Goal: Task Accomplishment & Management: Use online tool/utility

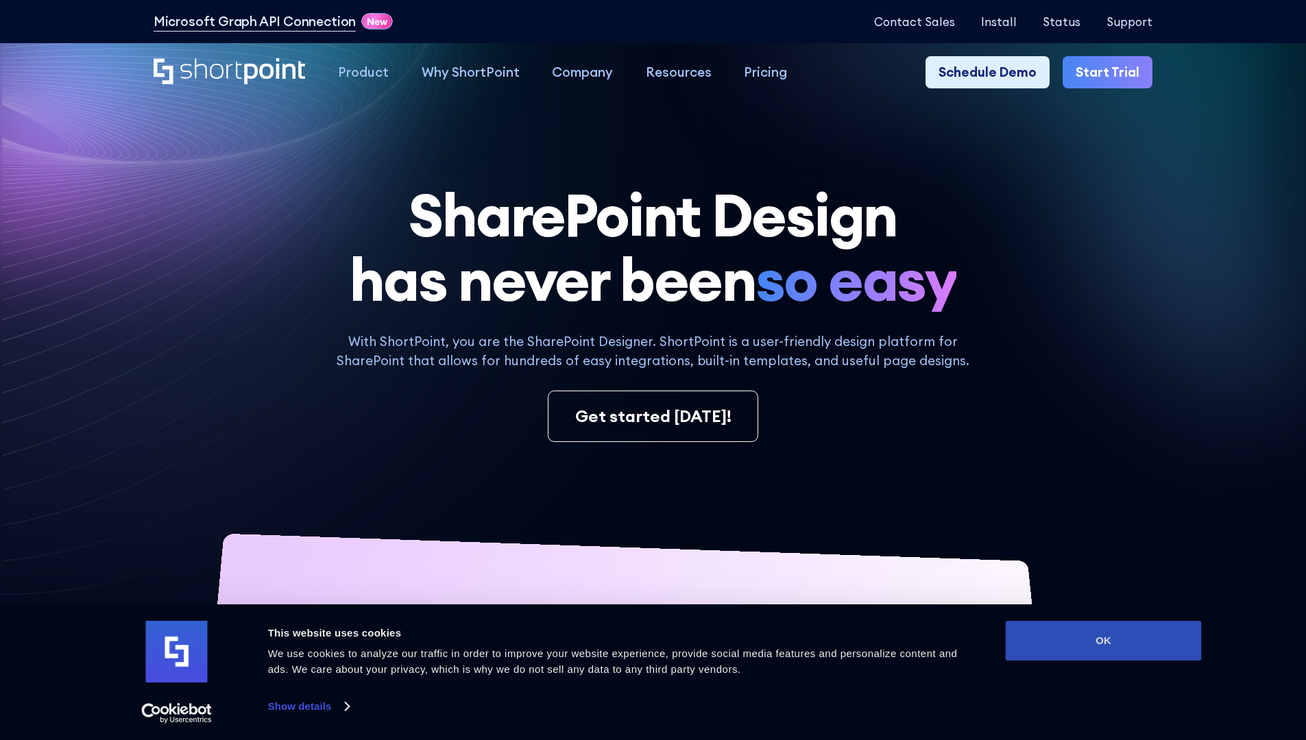
click at [1103, 641] on button "OK" at bounding box center [1104, 641] width 196 height 40
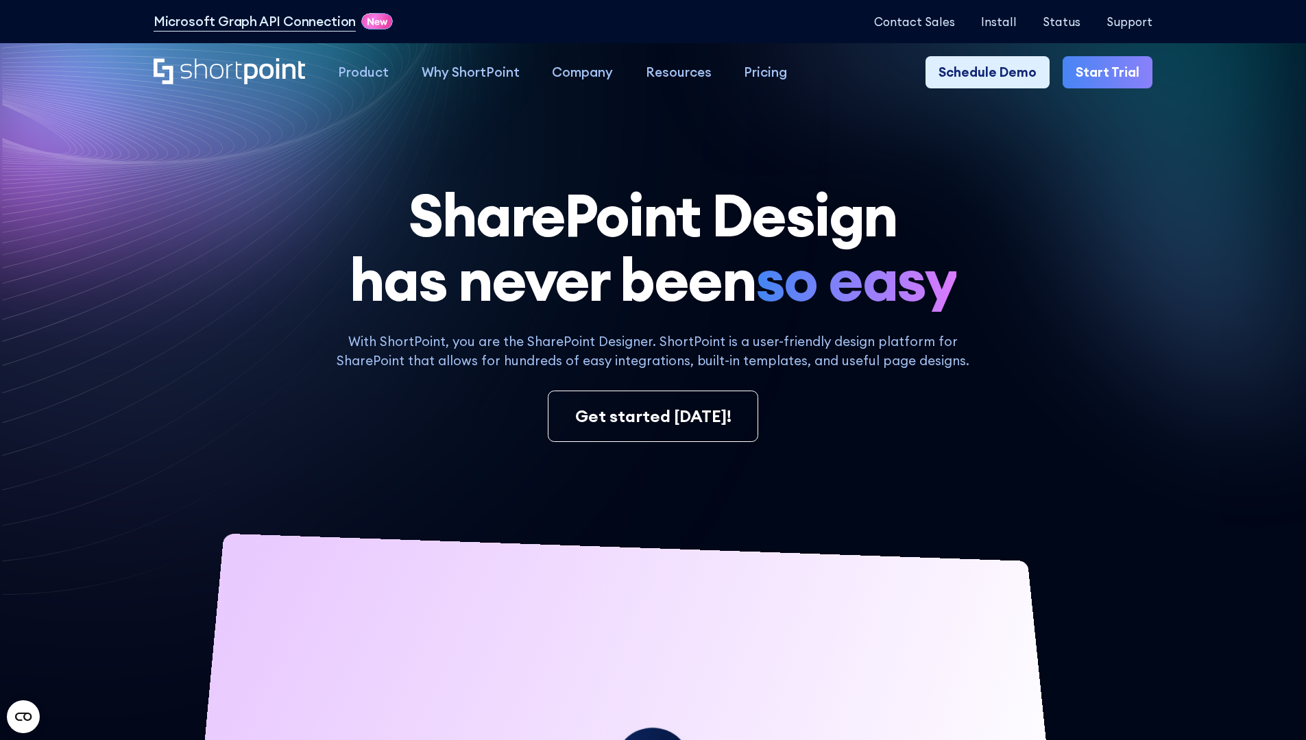
click at [1112, 73] on link "Start Trial" at bounding box center [1107, 72] width 90 height 33
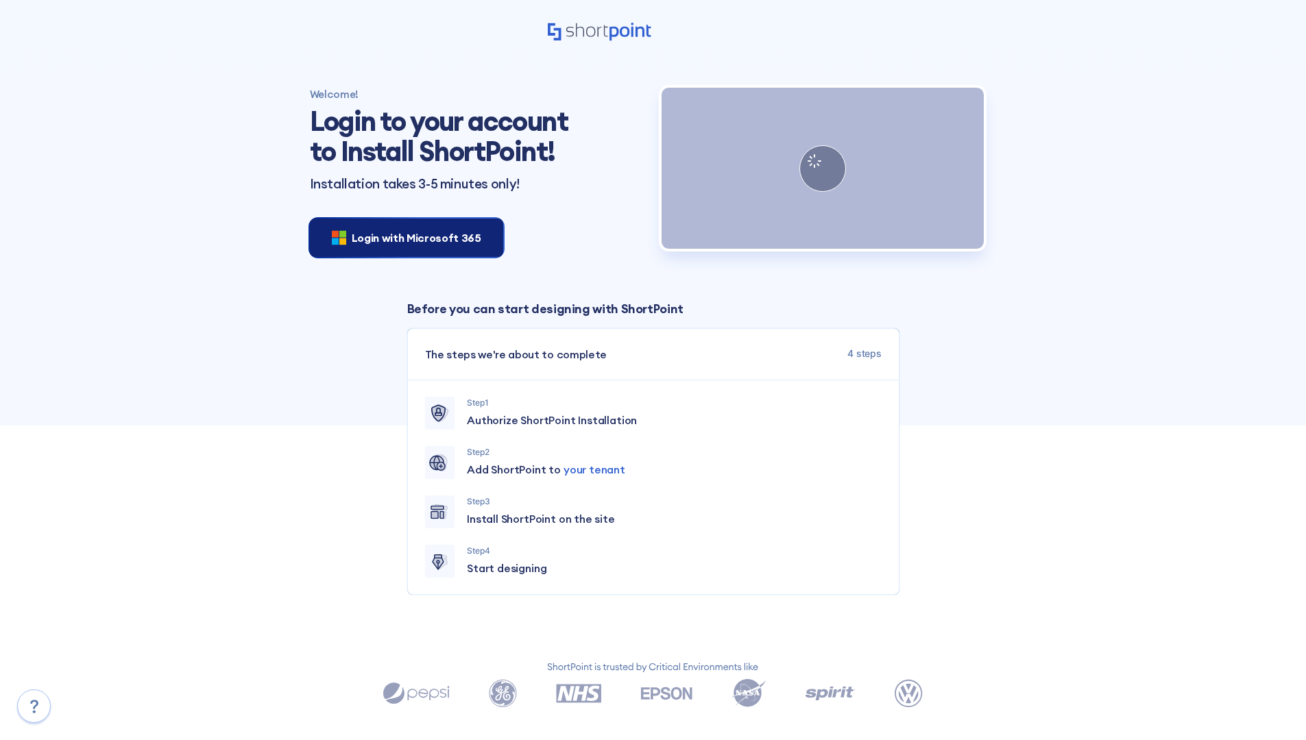
click at [402, 237] on span "Login with Microsoft 365" at bounding box center [417, 238] width 130 height 16
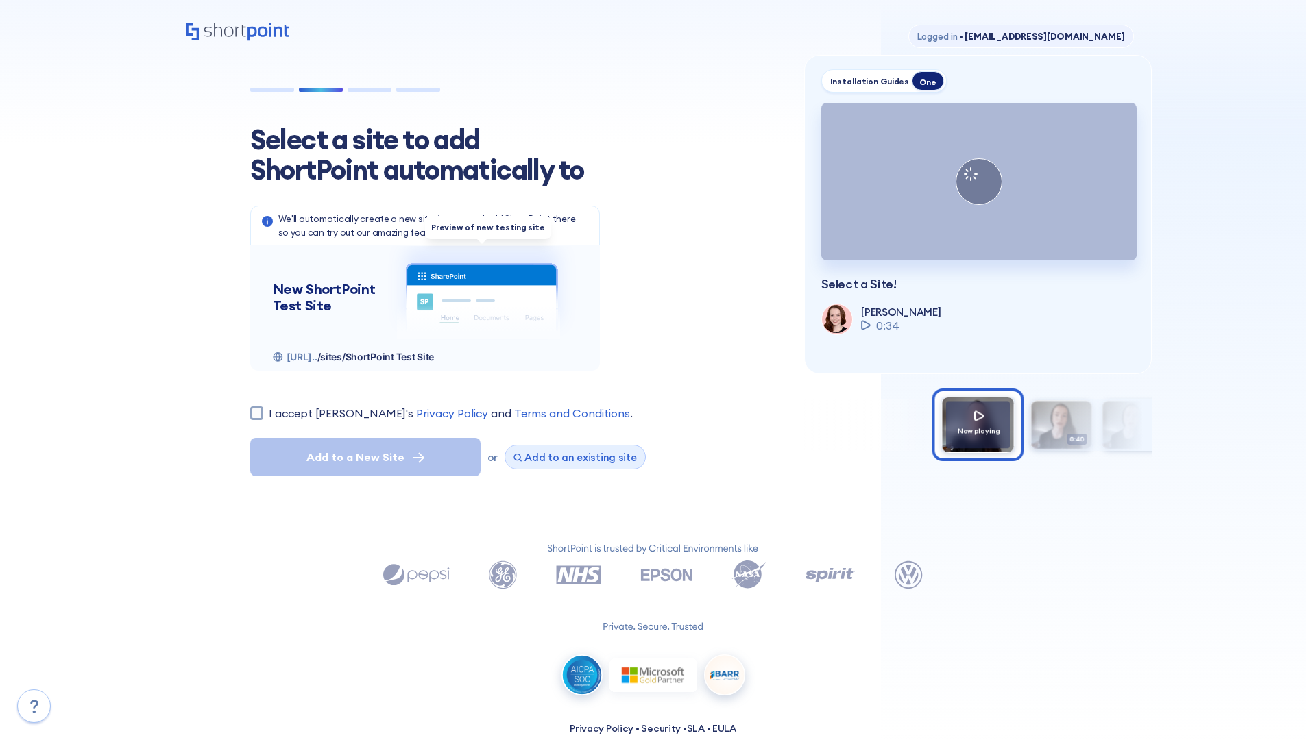
click at [570, 457] on span "Add to an existing site" at bounding box center [580, 457] width 112 height 13
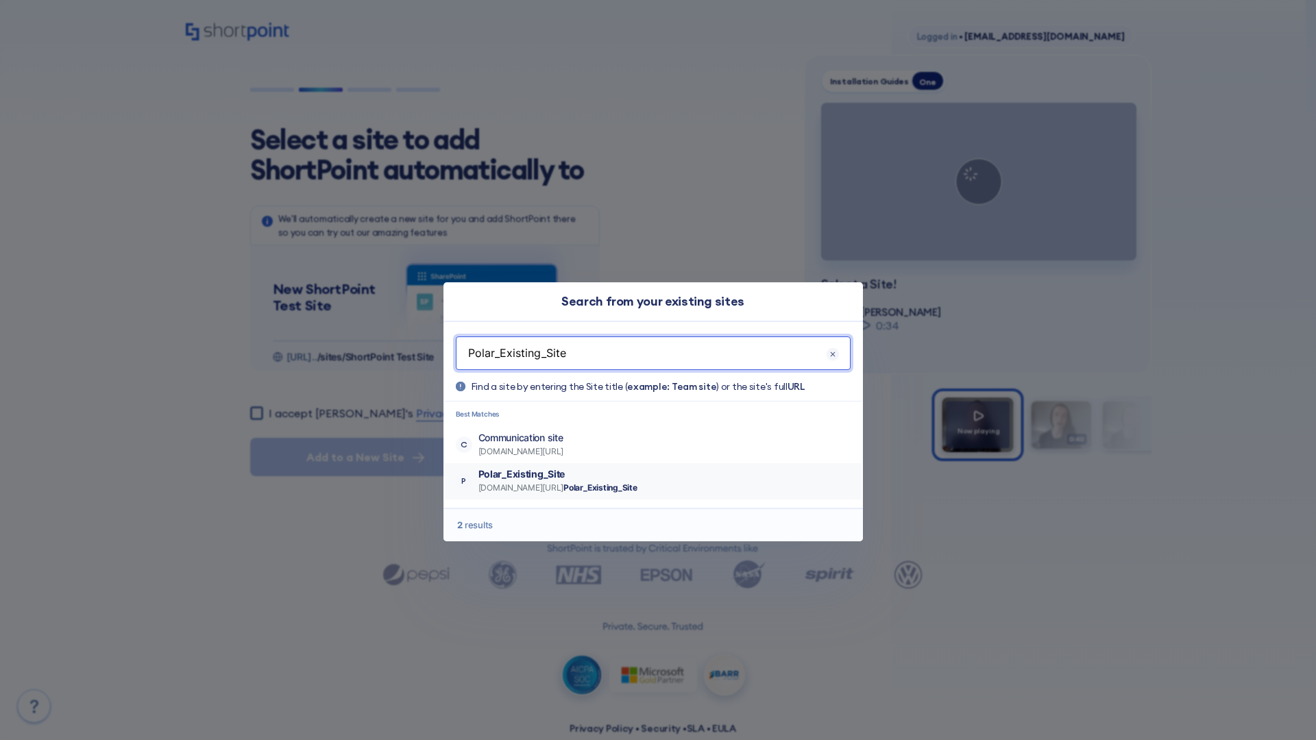
click at [598, 474] on p "Polar_Existing_Site" at bounding box center [557, 474] width 159 height 14
click at [261, 406] on input "I accept [PERSON_NAME]'s Privacy Policy and Terms and Conditions ." at bounding box center [256, 412] width 13 height 13
checkbox input "true"
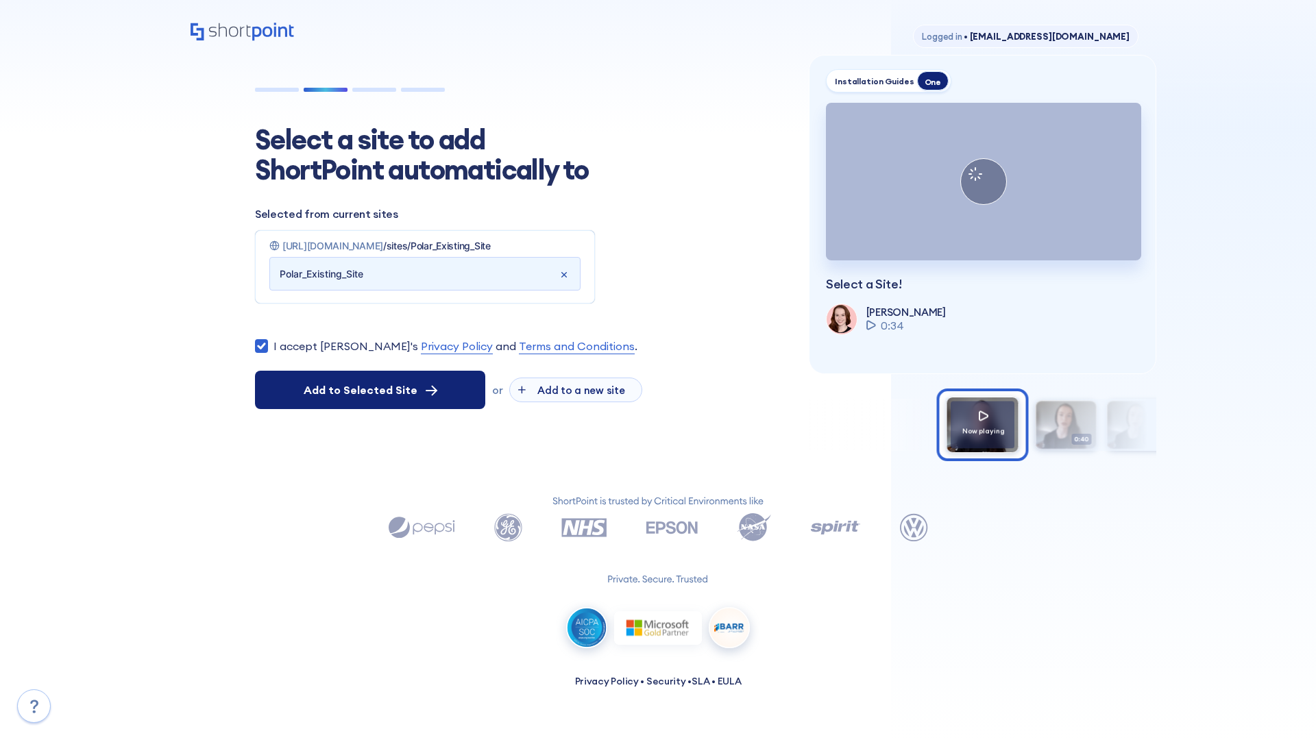
click at [370, 398] on span "Add to Selected Site" at bounding box center [361, 390] width 114 height 16
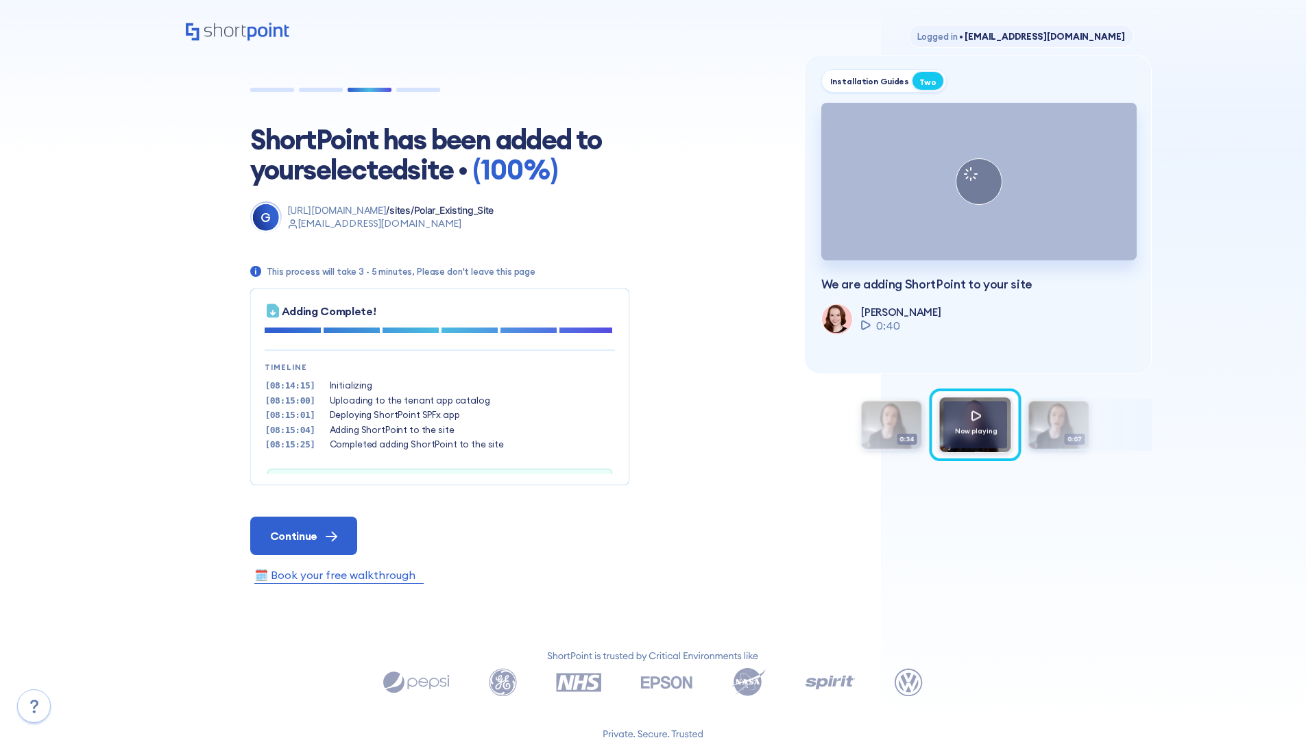
scroll to position [42, 0]
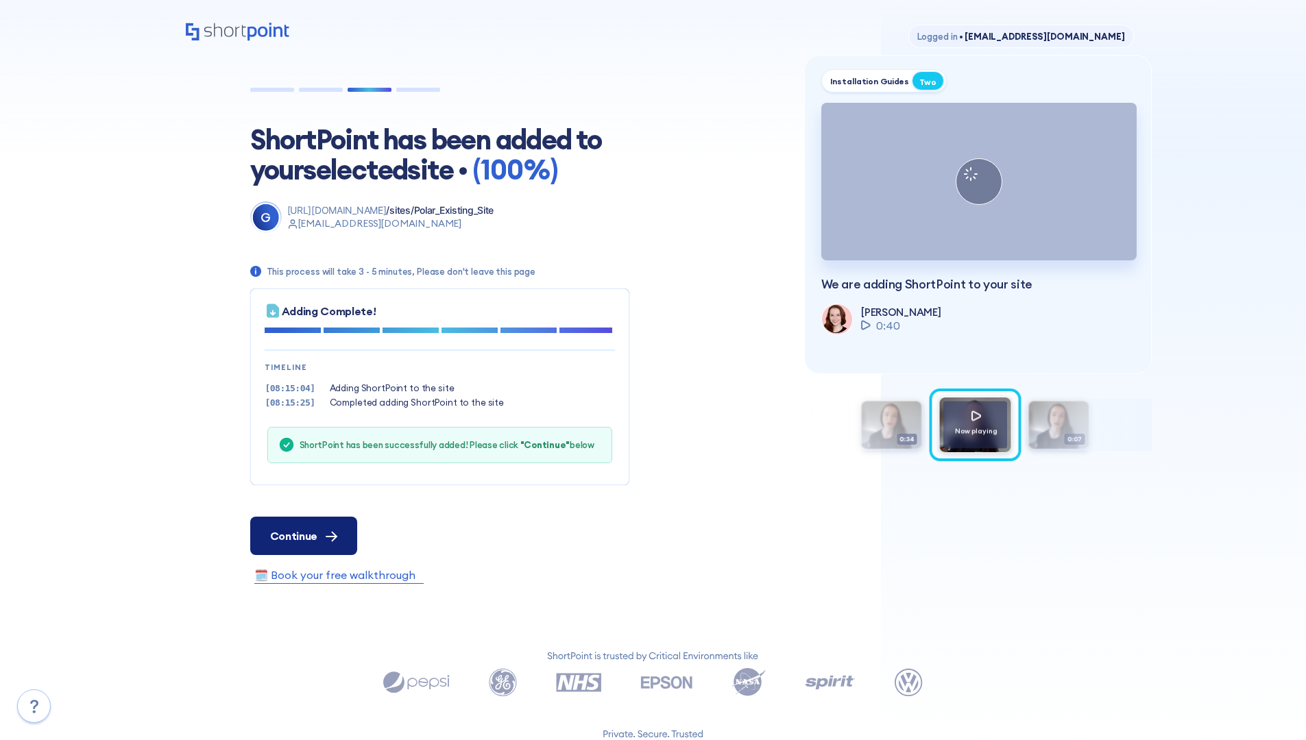
click at [303, 535] on span "Continue" at bounding box center [293, 536] width 47 height 16
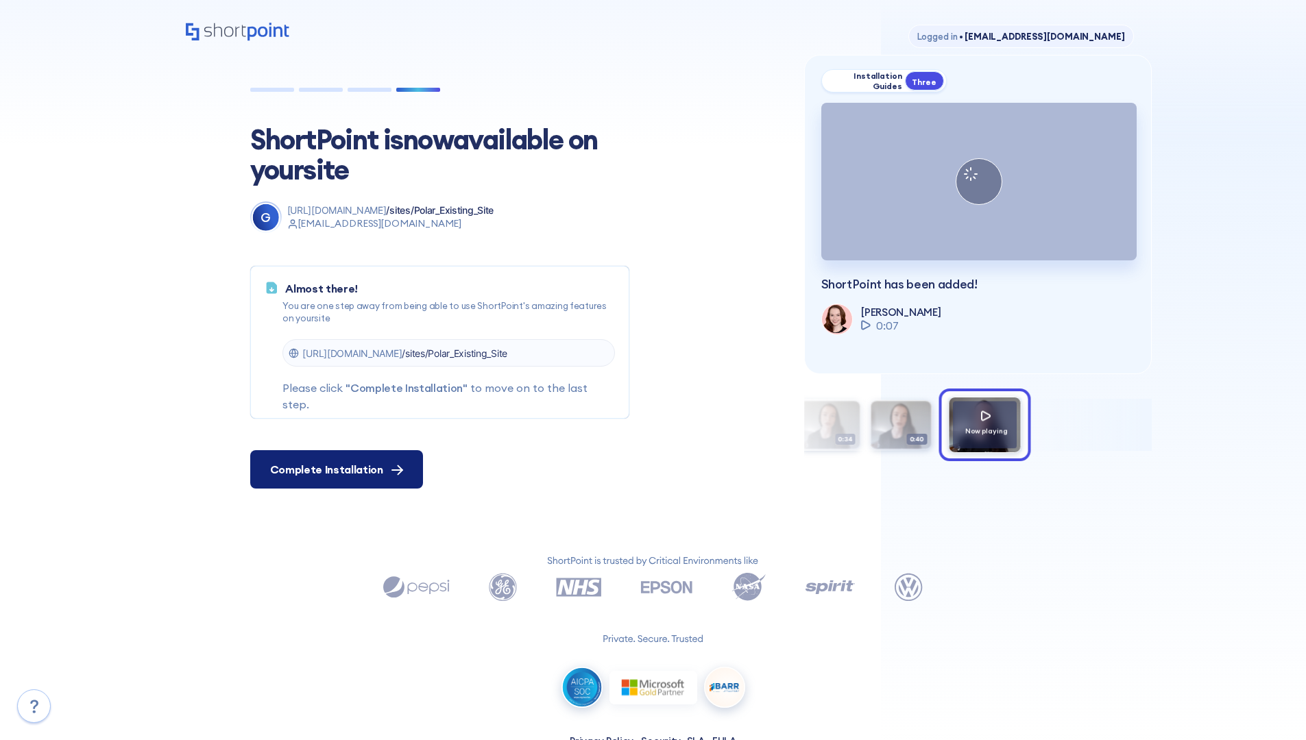
click at [334, 470] on span "Complete Installation" at bounding box center [326, 469] width 113 height 16
